Goal: Task Accomplishment & Management: Complete application form

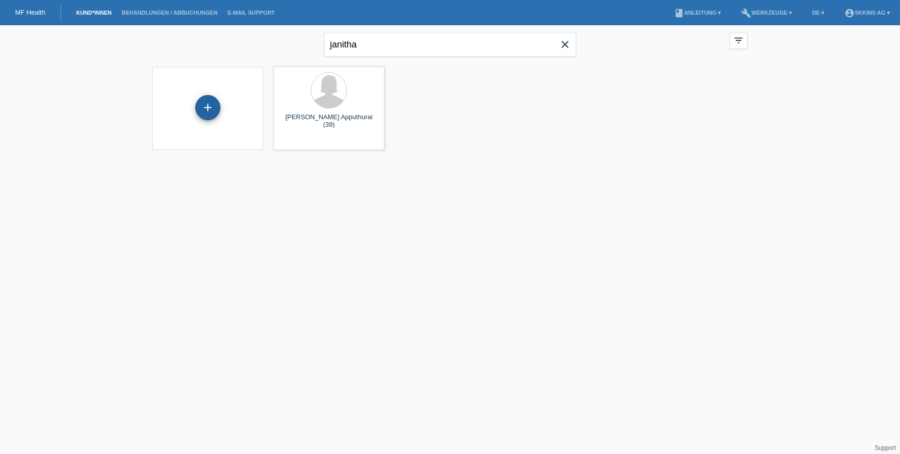
click at [211, 101] on div "+" at bounding box center [208, 107] width 24 height 17
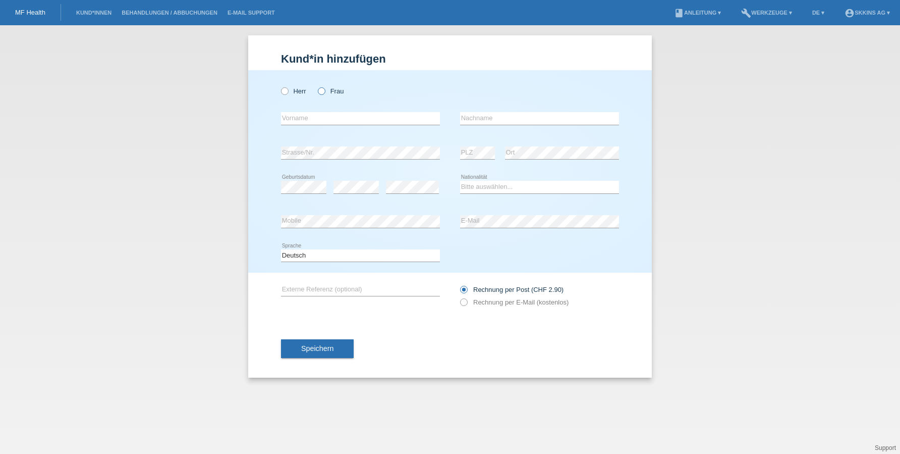
click at [316, 86] on icon at bounding box center [316, 86] width 0 height 0
click at [322, 90] on input "Frau" at bounding box center [321, 90] width 7 height 7
radio input "true"
type input "Daniela"
type input "Santos Correia Hamelberg"
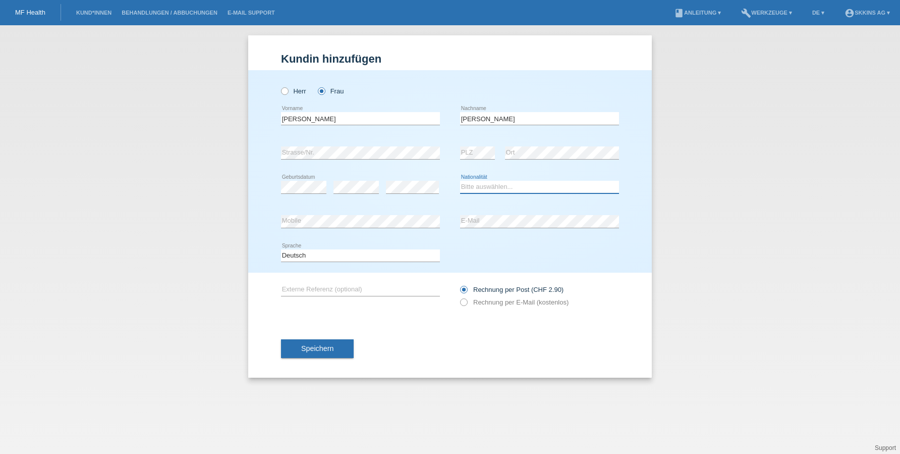
select select "CH"
click at [459, 297] on icon at bounding box center [459, 297] width 0 height 0
click at [462, 305] on input "Rechnung per E-Mail (kostenlos)" at bounding box center [463, 304] width 7 height 13
radio input "true"
click at [311, 347] on span "Speichern" at bounding box center [317, 348] width 32 height 8
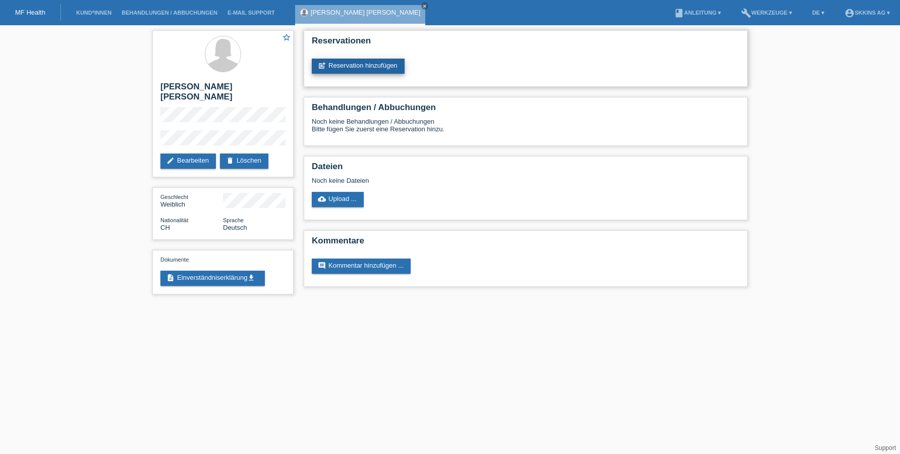
click at [361, 68] on link "post_add Reservation hinzufügen" at bounding box center [358, 66] width 93 height 15
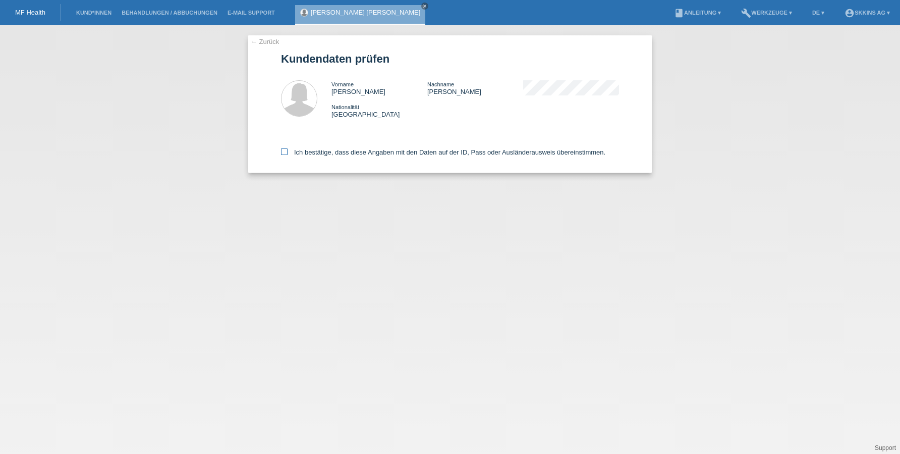
click at [285, 152] on icon at bounding box center [284, 151] width 7 height 7
click at [285, 152] on input "Ich bestätige, dass diese Angaben mit den Daten auf der ID, Pass oder Ausländer…" at bounding box center [284, 151] width 7 height 7
checkbox input "true"
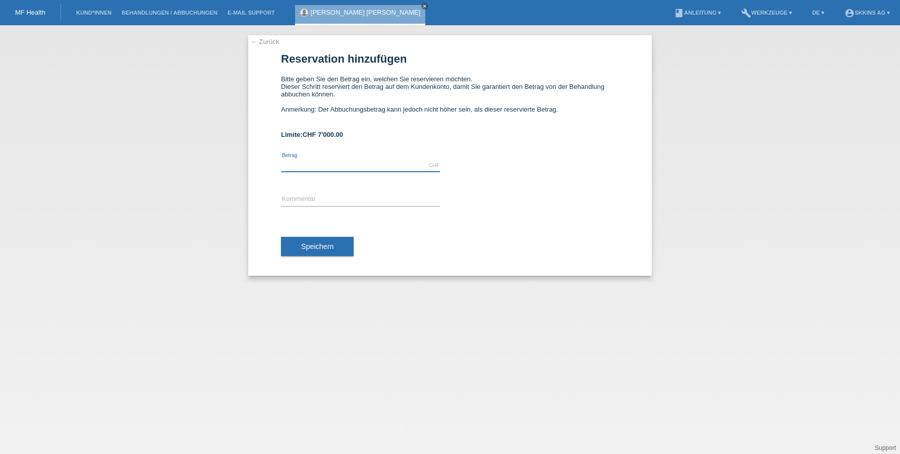
click at [304, 165] on input "text" at bounding box center [360, 165] width 159 height 13
type input "5000.00"
click at [310, 194] on input "text" at bounding box center [360, 199] width 159 height 13
type input "Bh"
click at [286, 165] on input "5000.00" at bounding box center [360, 165] width 159 height 13
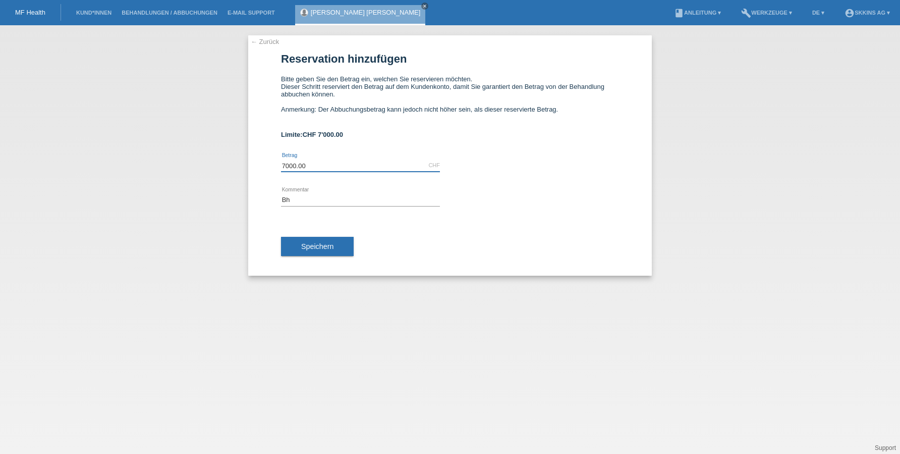
type input "7000.00"
click at [290, 199] on input "Bh" at bounding box center [360, 199] width 159 height 13
type input "Behanldungen"
click at [304, 254] on button "Speichern" at bounding box center [317, 246] width 73 height 19
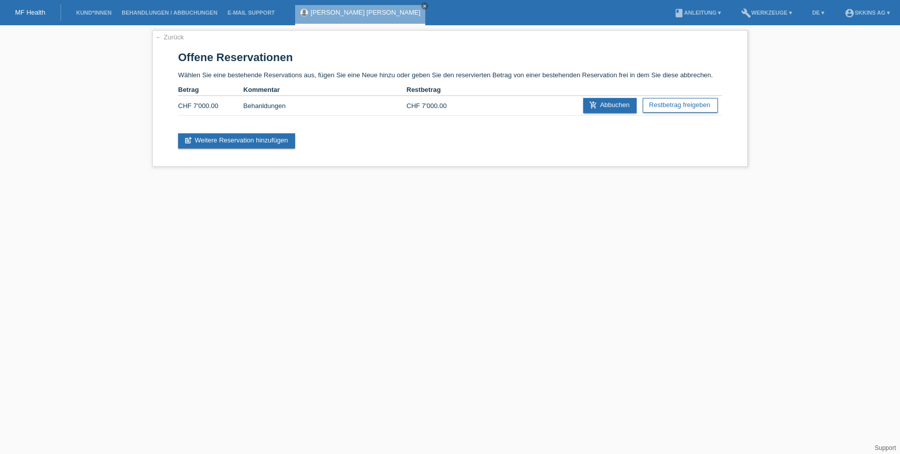
click at [379, 10] on link "[PERSON_NAME] [PERSON_NAME]" at bounding box center [366, 13] width 110 height 8
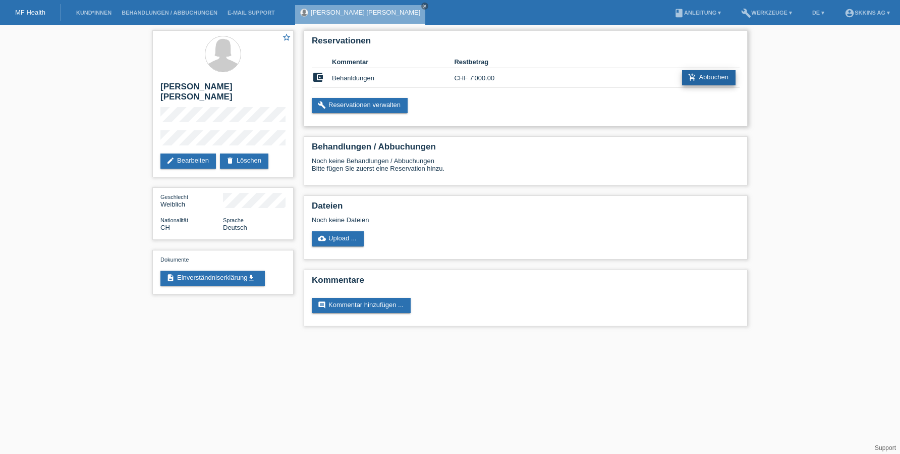
click at [693, 75] on icon "add_shopping_cart" at bounding box center [692, 77] width 8 height 8
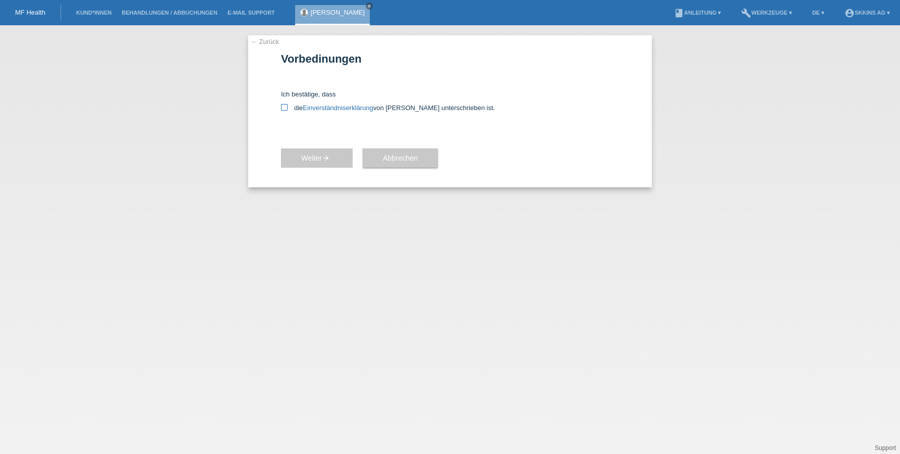
click at [284, 106] on icon at bounding box center [284, 107] width 7 height 7
click at [284, 106] on input "die Einverständniserklärung von der Kundin unterschrieben ist." at bounding box center [284, 107] width 7 height 7
checkbox input "true"
click at [326, 161] on icon "arrow_forward" at bounding box center [326, 158] width 8 height 8
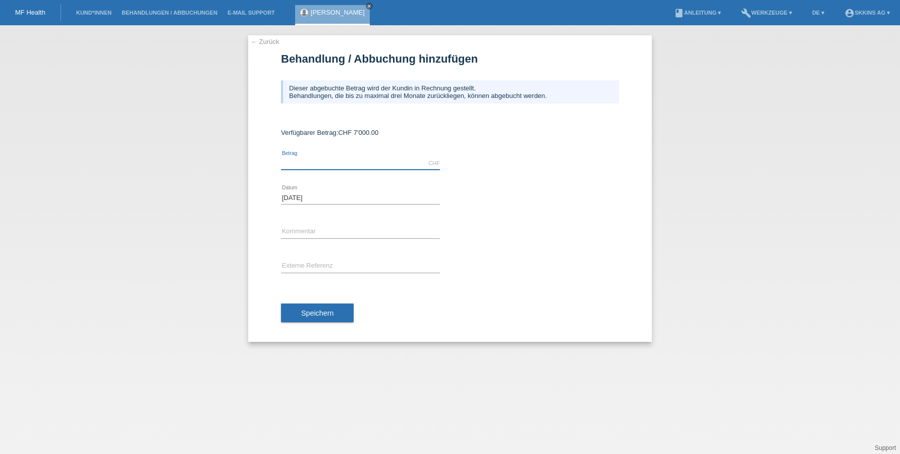
click at [312, 167] on input "text" at bounding box center [360, 163] width 159 height 13
type input "4650"
click at [306, 234] on input "text" at bounding box center [360, 232] width 159 height 13
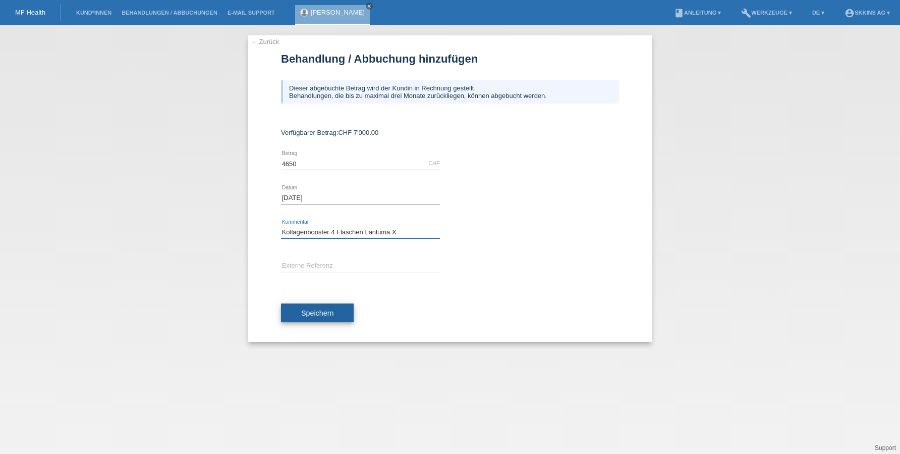
type input "Kollagenbooster 4 Flaschen Lanluma X"
click at [295, 311] on button "Speichern" at bounding box center [317, 312] width 73 height 19
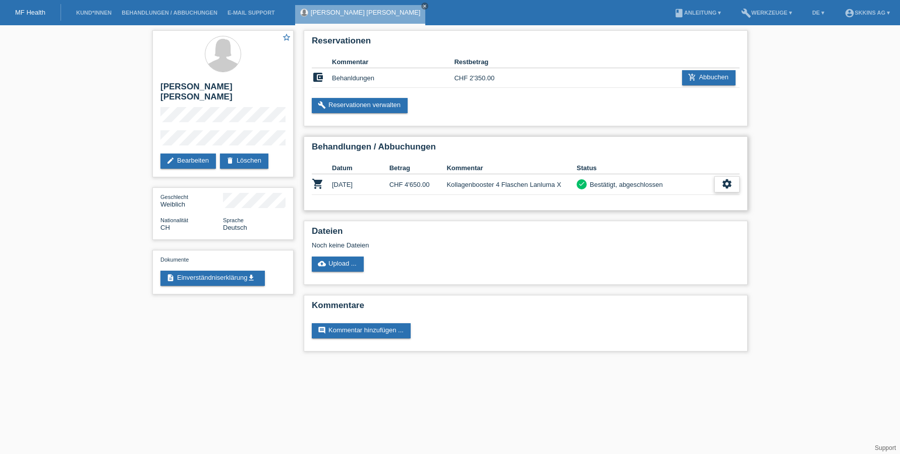
click at [722, 187] on icon "settings" at bounding box center [727, 183] width 11 height 11
click at [687, 231] on span "Patientenabrechnung herunterladen" at bounding box center [670, 231] width 107 height 12
click at [216, 279] on link "description Einverständniserklärung get_app" at bounding box center [212, 277] width 104 height 15
click at [96, 15] on link "Kund*innen" at bounding box center [93, 13] width 45 height 6
